Goal: Register for event/course

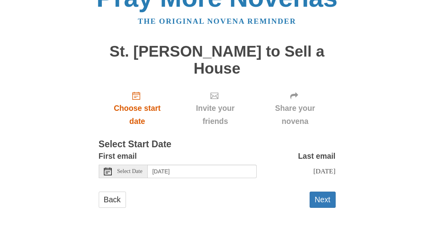
scroll to position [23, 0]
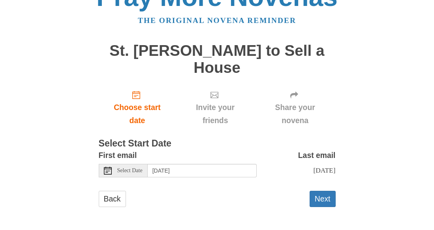
click at [130, 171] on span "Select Date" at bounding box center [129, 171] width 25 height 6
click at [124, 171] on span "Select Date" at bounding box center [129, 171] width 25 height 6
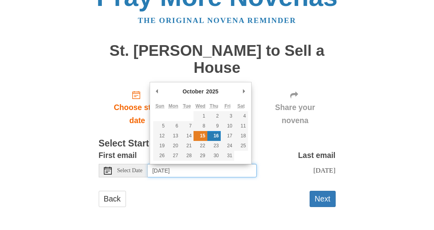
type input "[DATE]"
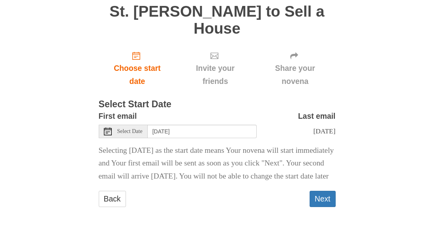
scroll to position [70, 0]
click at [323, 200] on button "Next" at bounding box center [323, 198] width 26 height 16
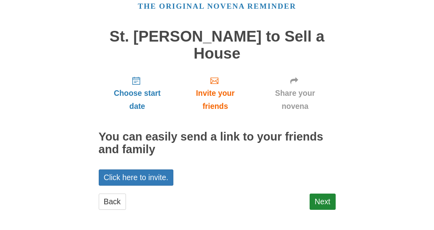
scroll to position [40, 0]
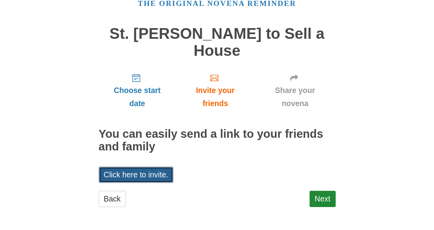
click at [129, 175] on link "Click here to invite." at bounding box center [136, 174] width 75 height 16
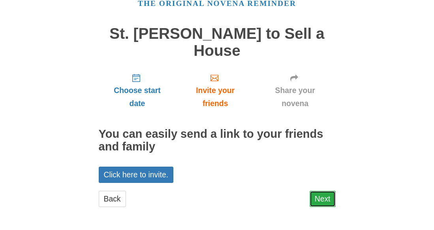
click at [316, 200] on link "Next" at bounding box center [323, 198] width 26 height 16
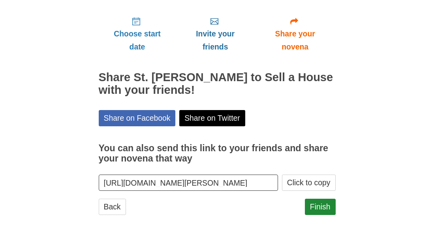
scroll to position [105, 0]
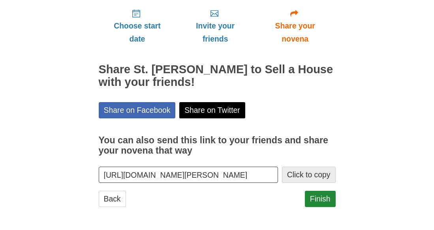
click at [310, 179] on button "Click to copy" at bounding box center [309, 174] width 54 height 16
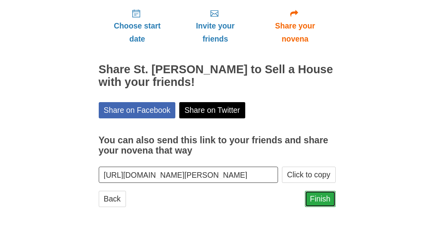
click at [323, 201] on link "Finish" at bounding box center [320, 198] width 31 height 16
